Goal: Navigation & Orientation: Find specific page/section

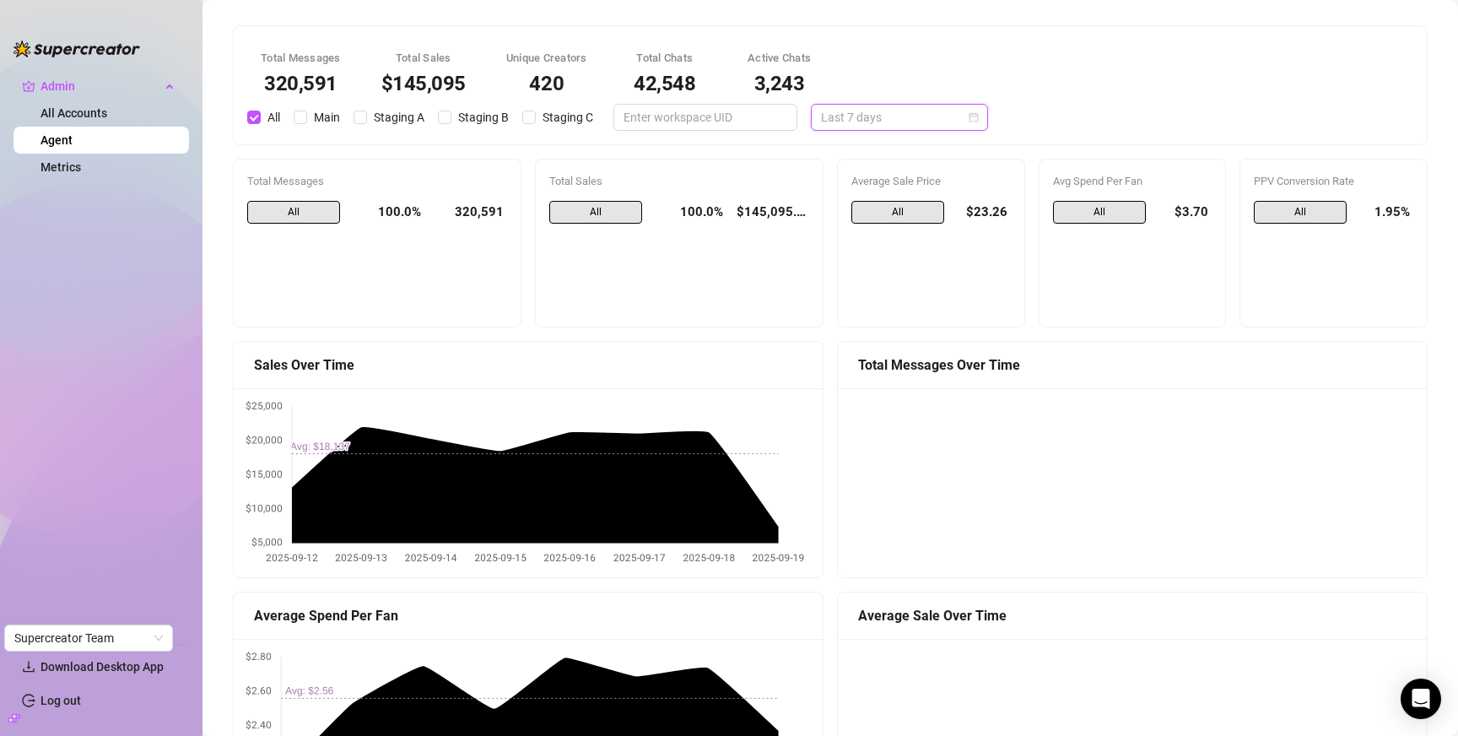
click at [859, 115] on span "Last 7 days" at bounding box center [899, 117] width 157 height 25
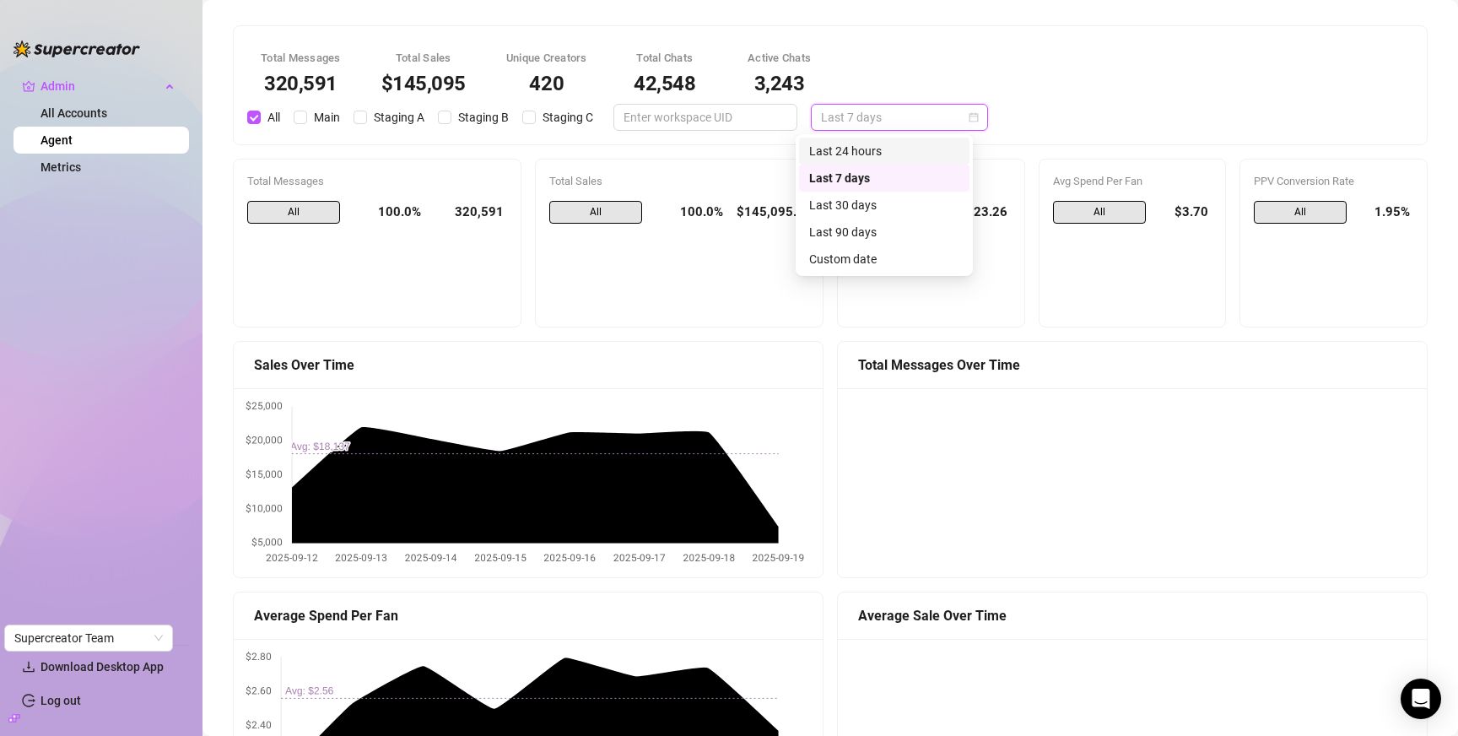
click at [861, 143] on div "Last 24 hours" at bounding box center [884, 151] width 150 height 19
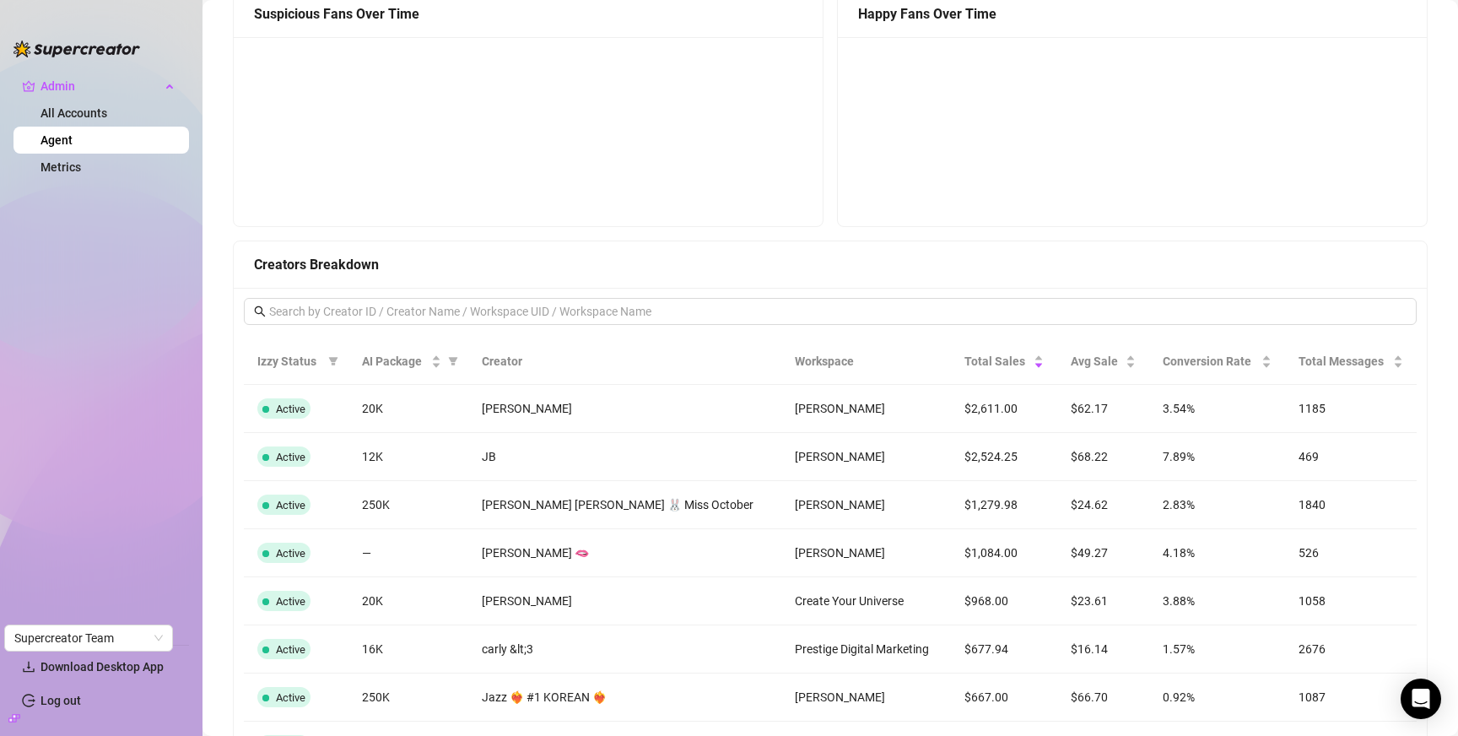
scroll to position [1612, 0]
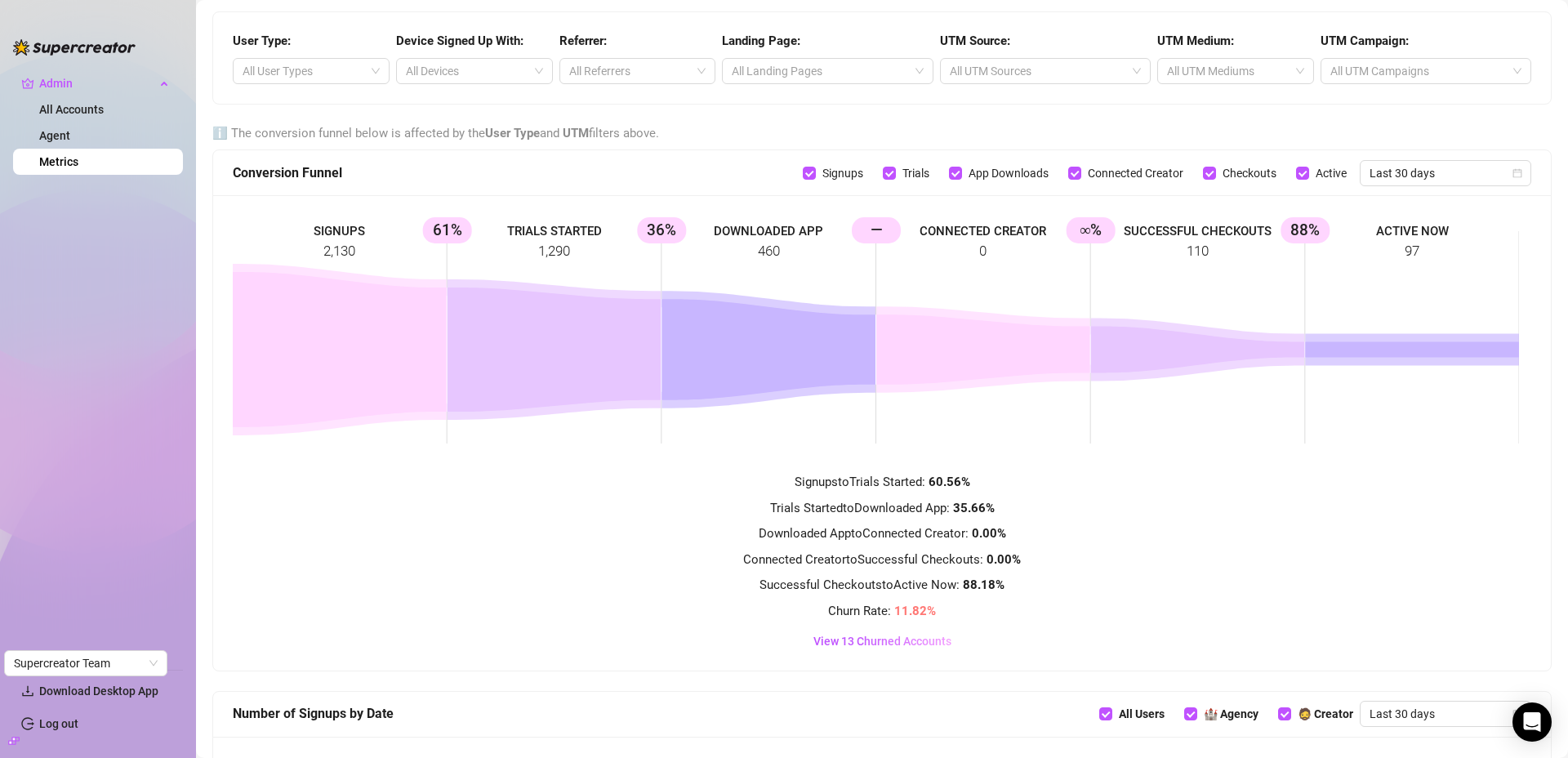
scroll to position [673, 0]
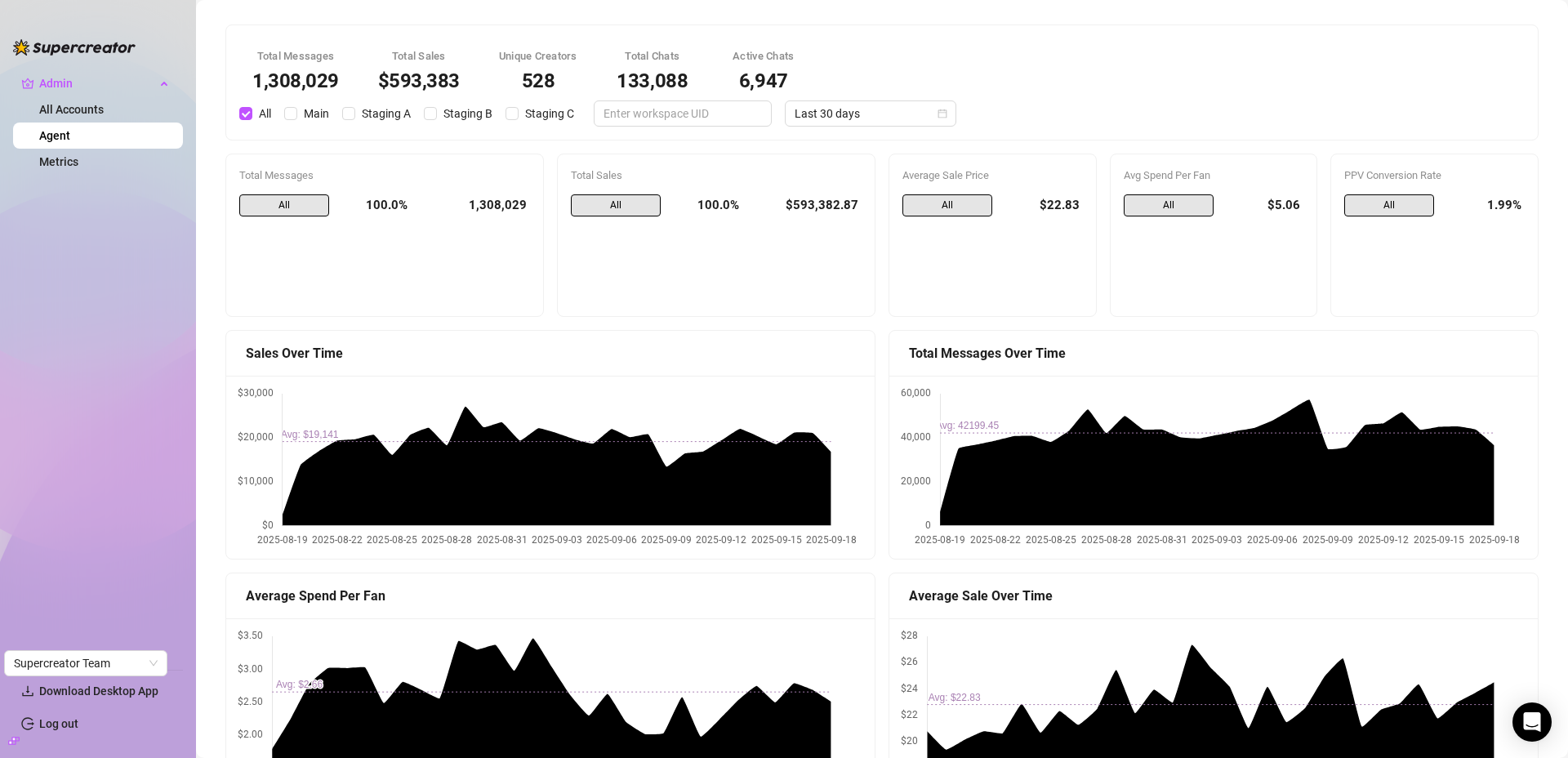
scroll to position [1454, 0]
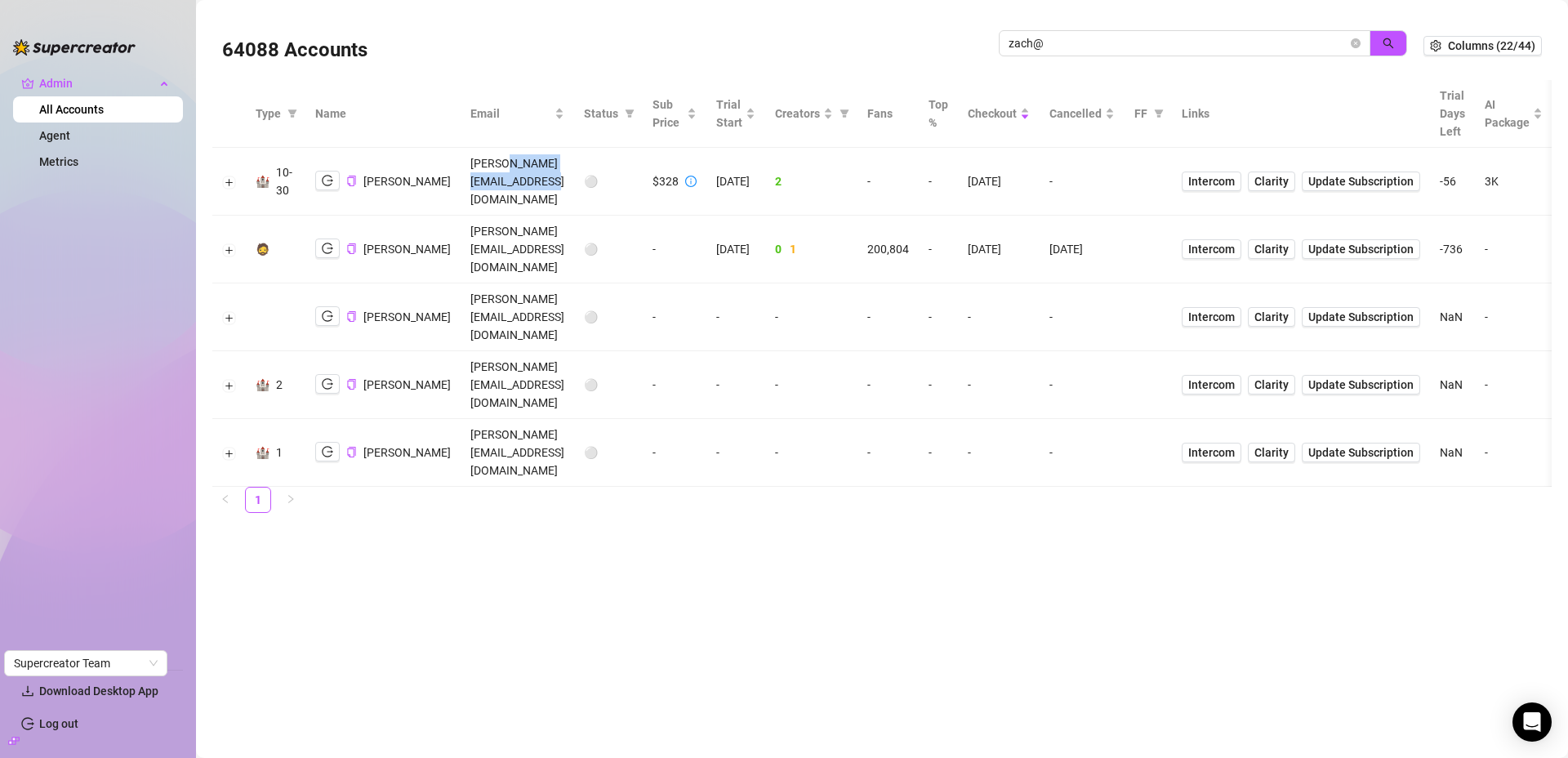
drag, startPoint x: 462, startPoint y: 171, endPoint x: 579, endPoint y: 174, distance: 117.0
click at [574, 174] on td "[PERSON_NAME][EMAIL_ADDRESS][DOMAIN_NAME]" at bounding box center [517, 182] width 113 height 68
copy td "[DOMAIN_NAME]"
click at [332, 175] on icon "logout" at bounding box center [327, 180] width 12 height 11
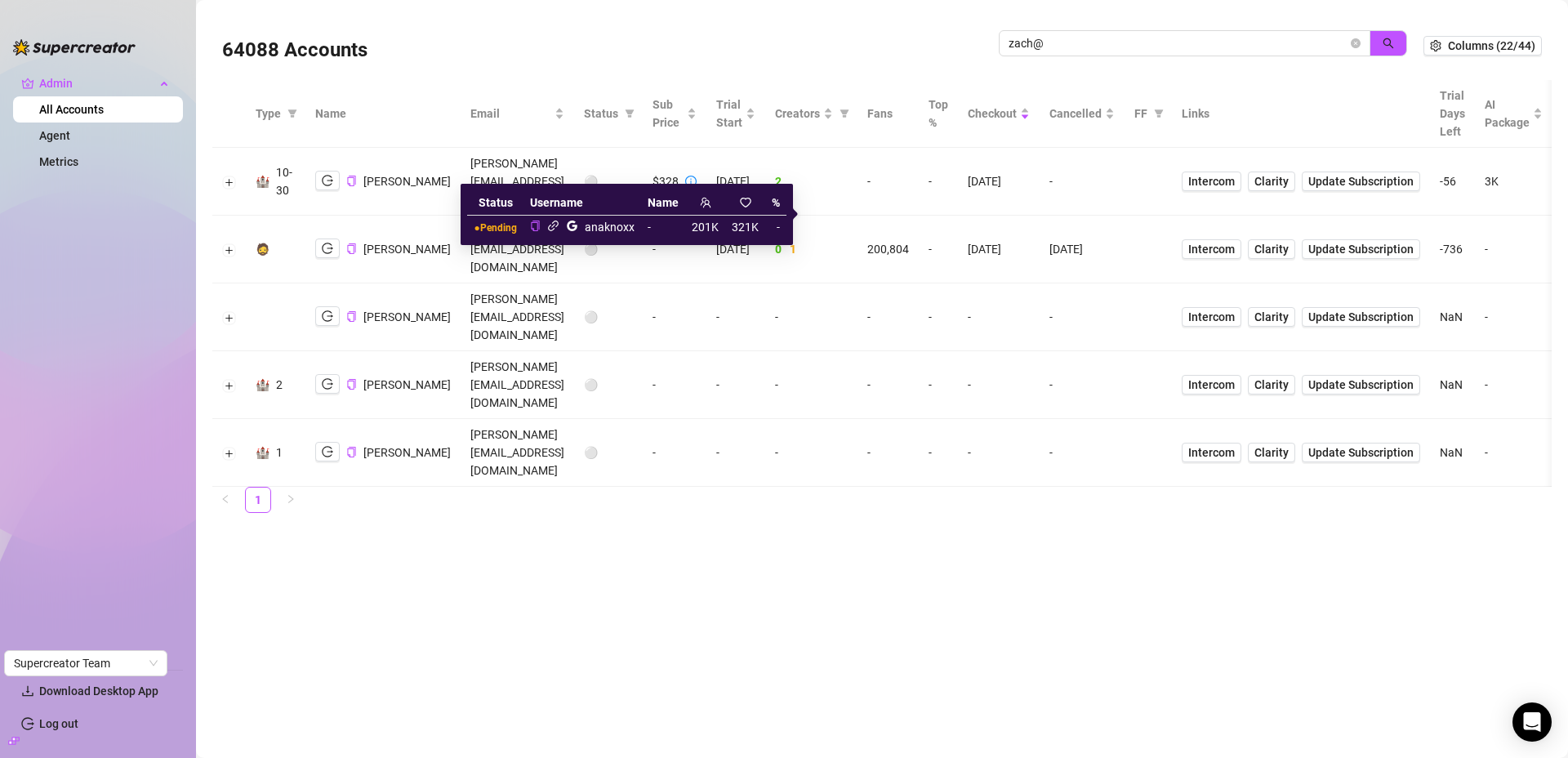
click at [555, 227] on icon "link" at bounding box center [553, 226] width 11 height 11
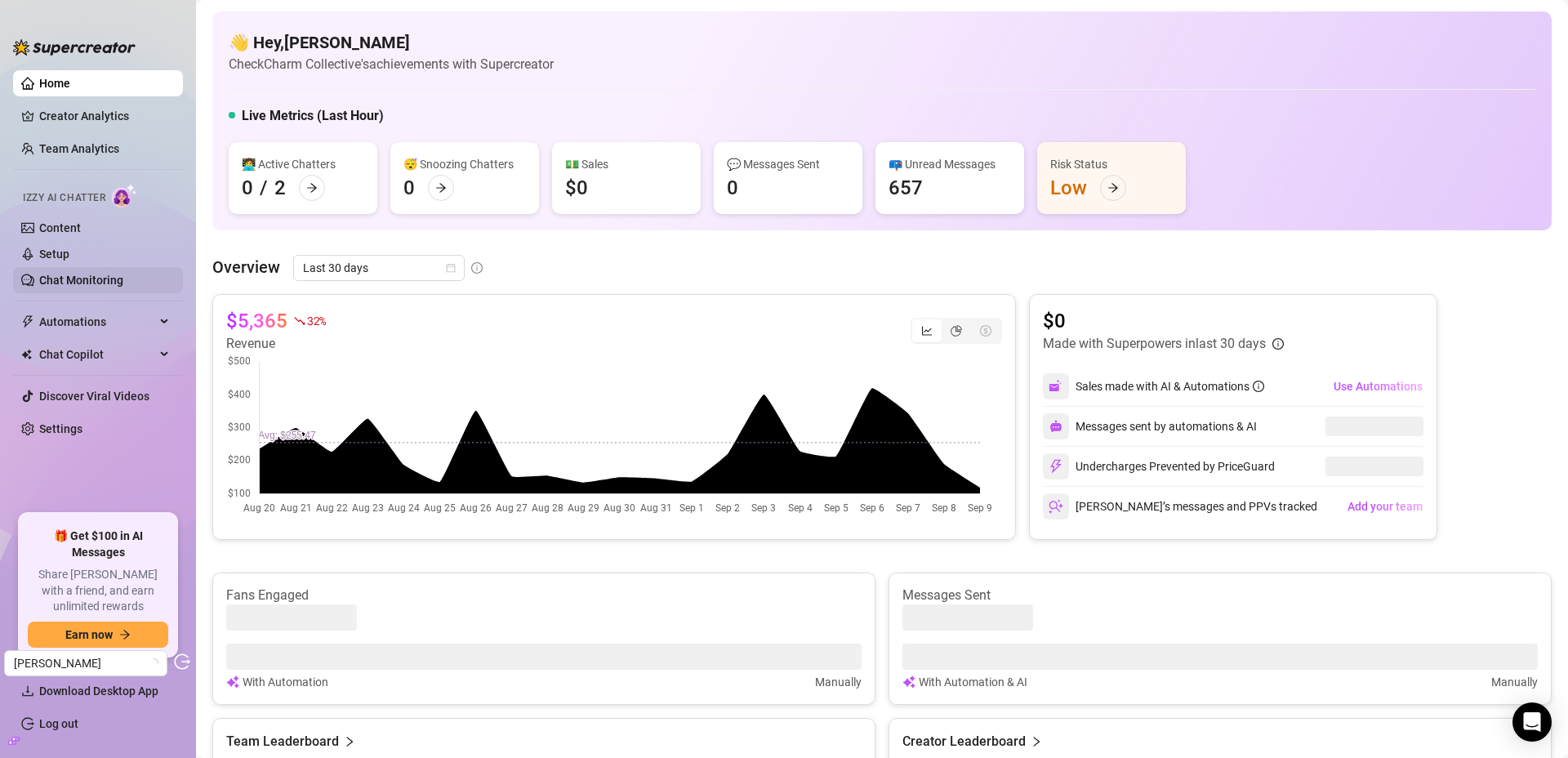
click at [80, 276] on link "Chat Monitoring" at bounding box center [80, 280] width 84 height 13
